Goal: Communication & Community: Answer question/provide support

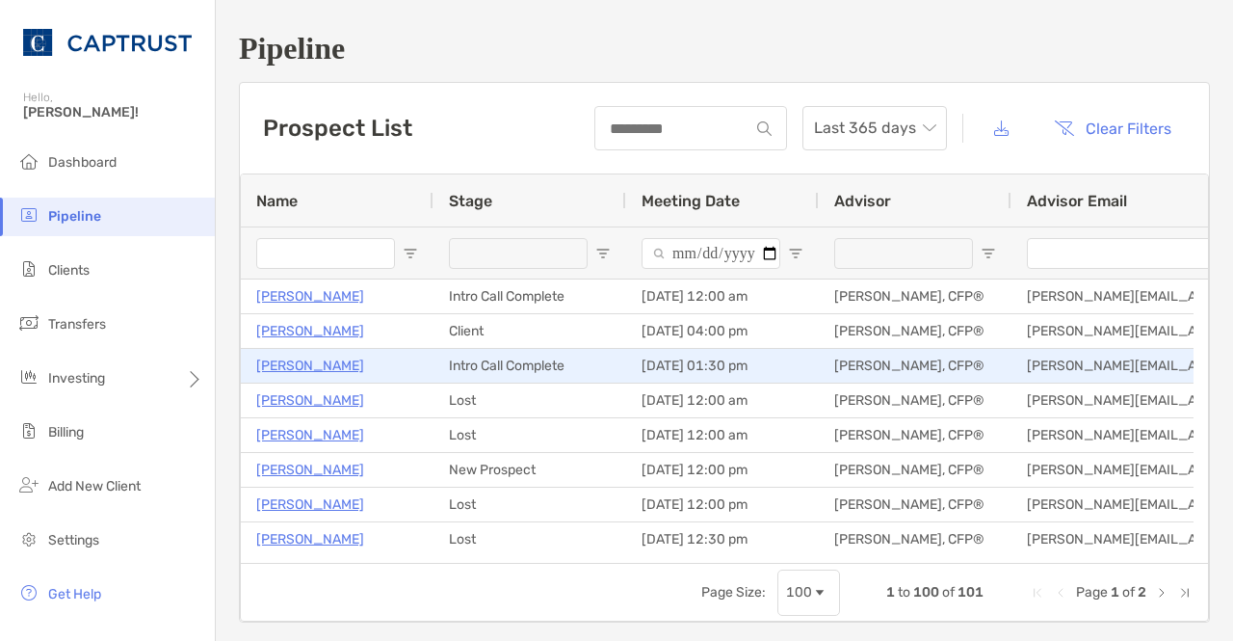
click at [314, 361] on p "[PERSON_NAME]" at bounding box center [310, 366] width 108 height 24
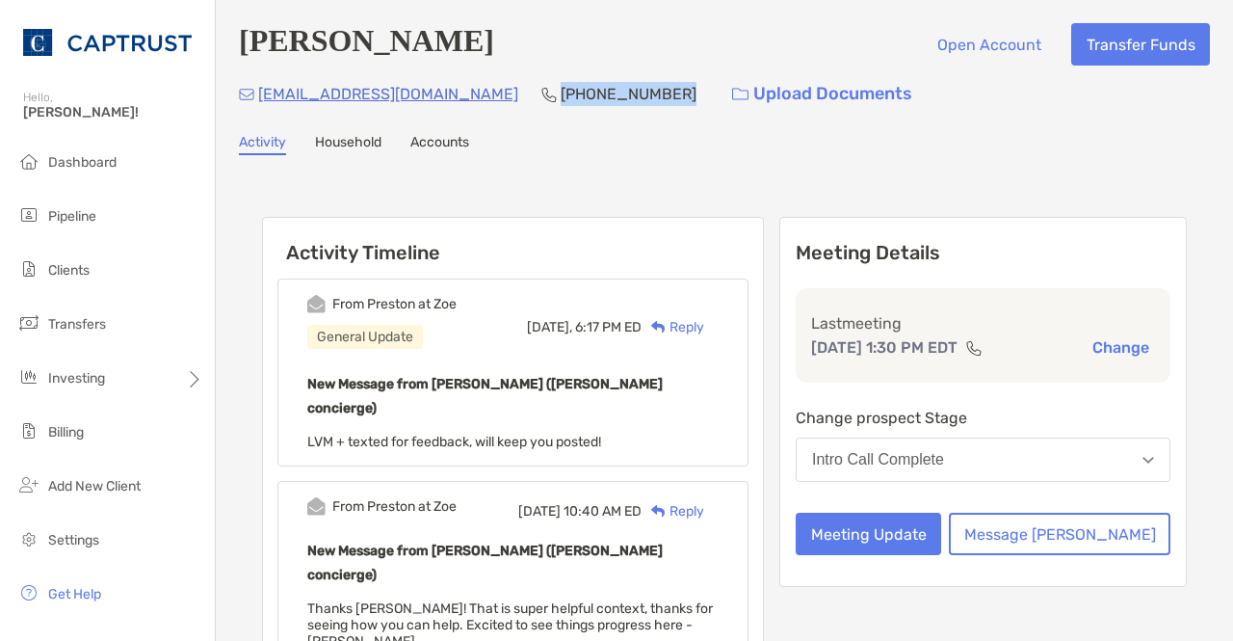
drag, startPoint x: 580, startPoint y: 95, endPoint x: 460, endPoint y: 103, distance: 120.7
click at [460, 103] on div "mbsternsr@gmail.com (732) 616-8643 Upload Documents" at bounding box center [724, 93] width 971 height 41
copy p "[PHONE_NUMBER]"
click at [1062, 533] on button "Message Zoe" at bounding box center [1060, 534] width 222 height 42
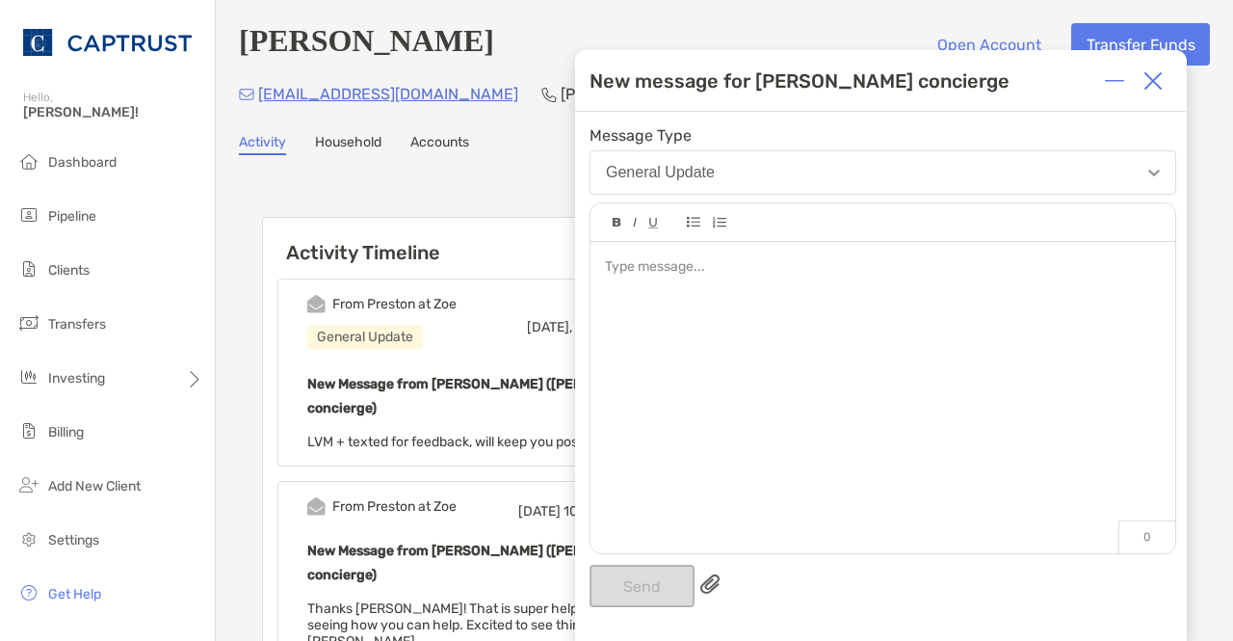
click at [877, 431] on div at bounding box center [883, 388] width 585 height 292
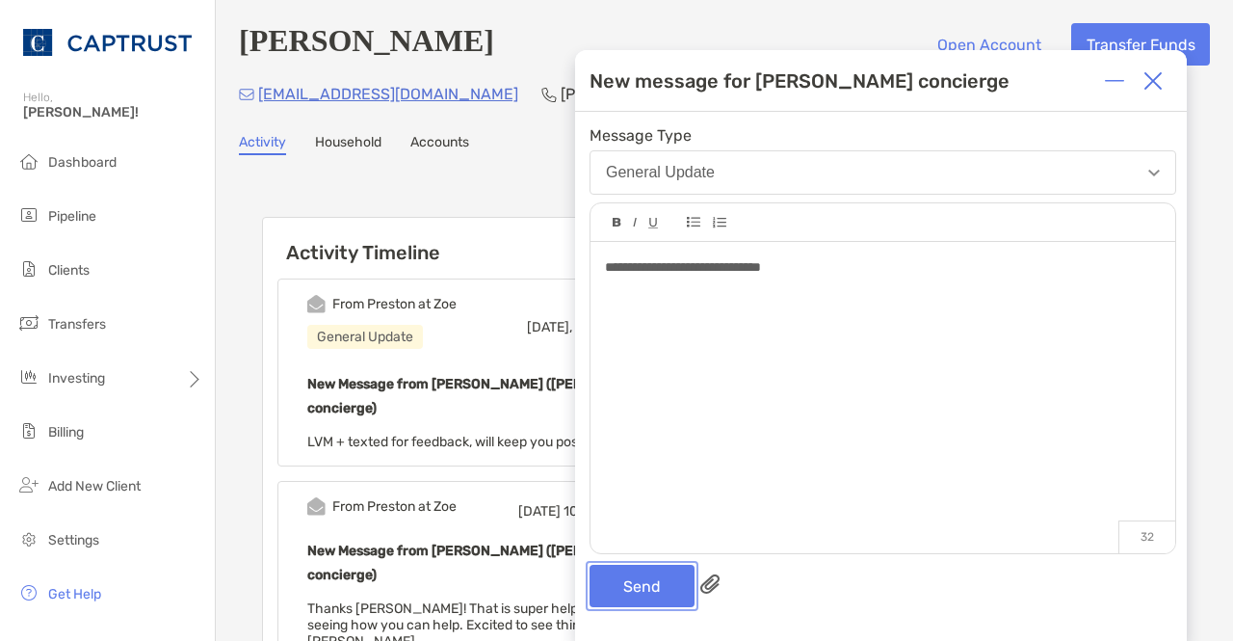
click at [670, 577] on button "Send" at bounding box center [642, 586] width 105 height 42
